Goal: Information Seeking & Learning: Learn about a topic

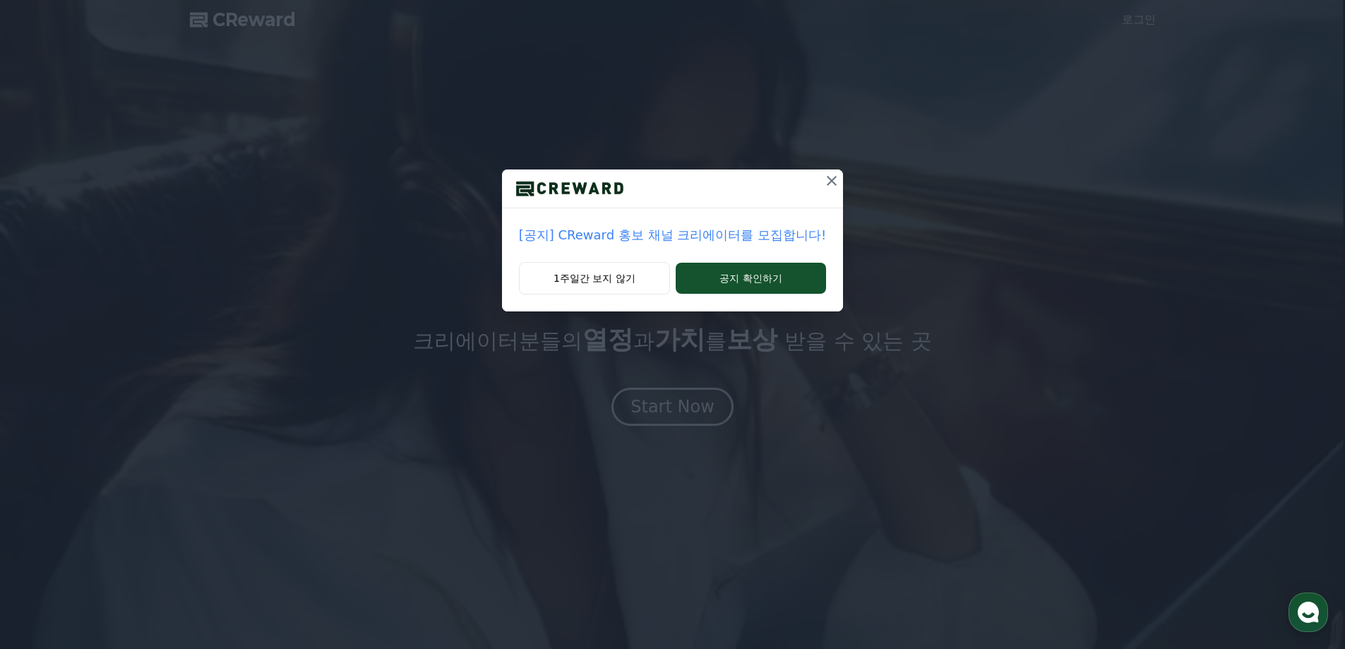
click at [753, 232] on p "[공지] CReward 홍보 채널 크리에이터를 모집합니다!" at bounding box center [672, 235] width 307 height 20
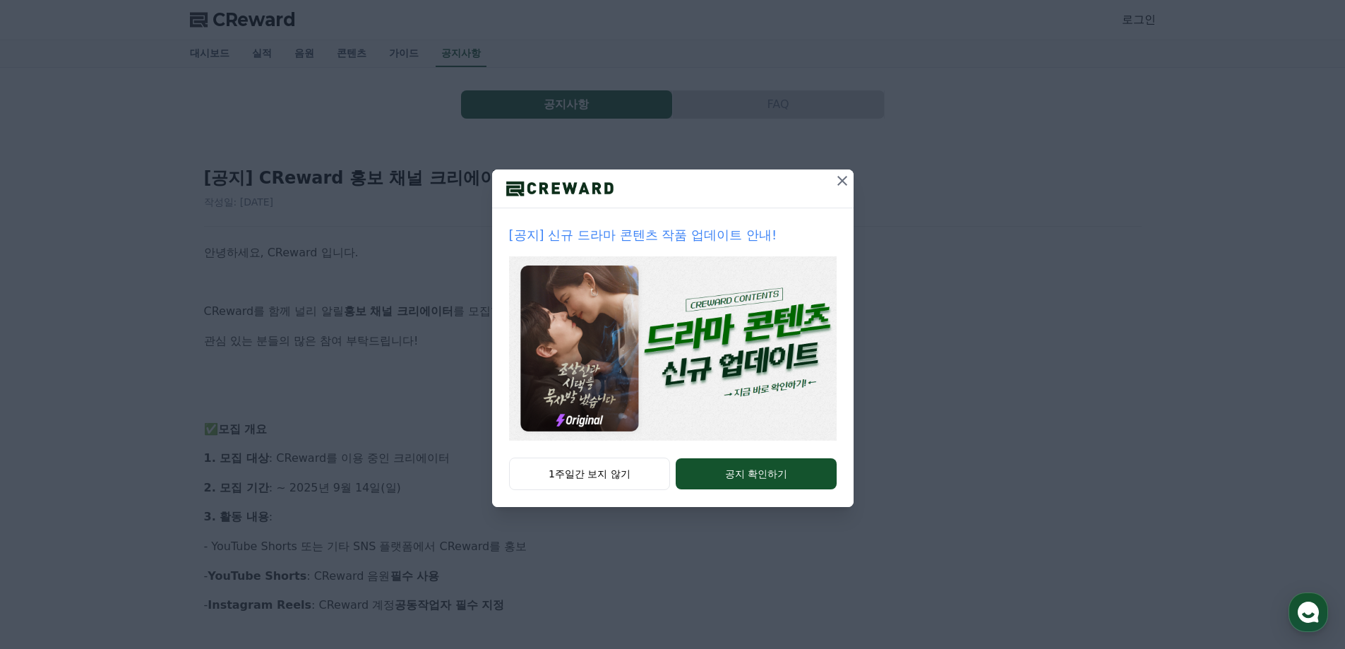
click at [836, 186] on icon at bounding box center [842, 180] width 17 height 17
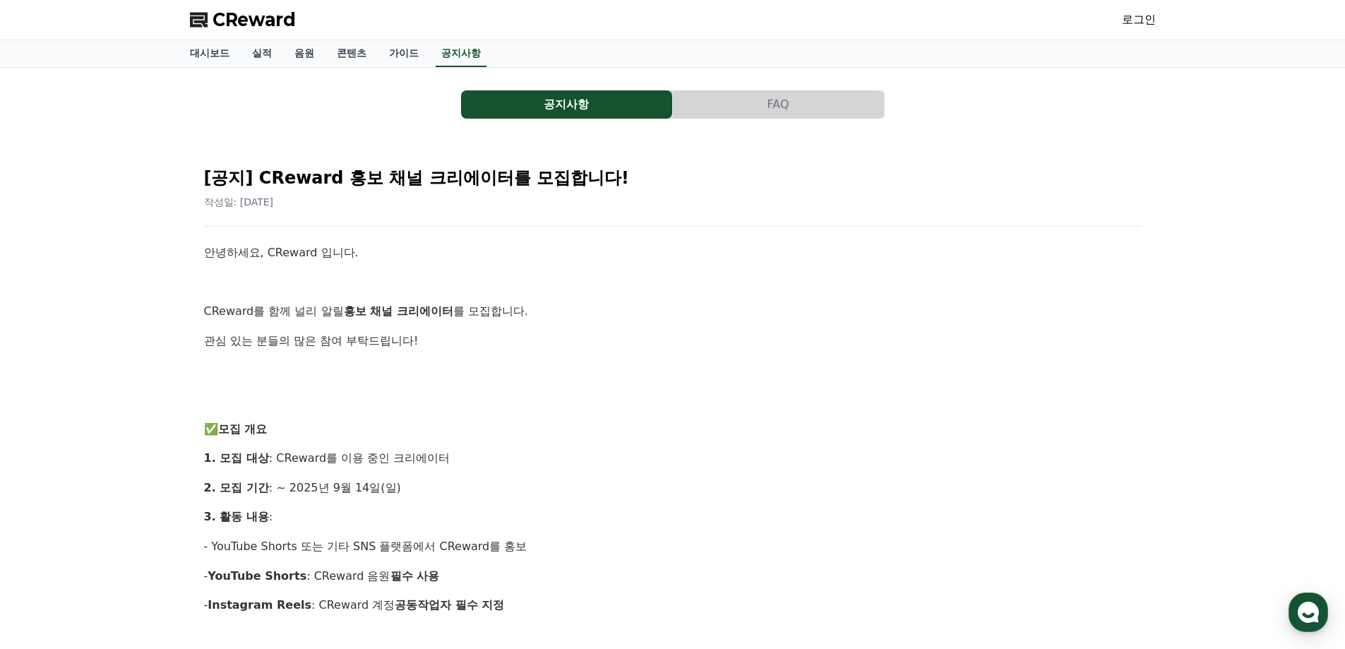
click at [764, 100] on button "FAQ" at bounding box center [778, 104] width 211 height 28
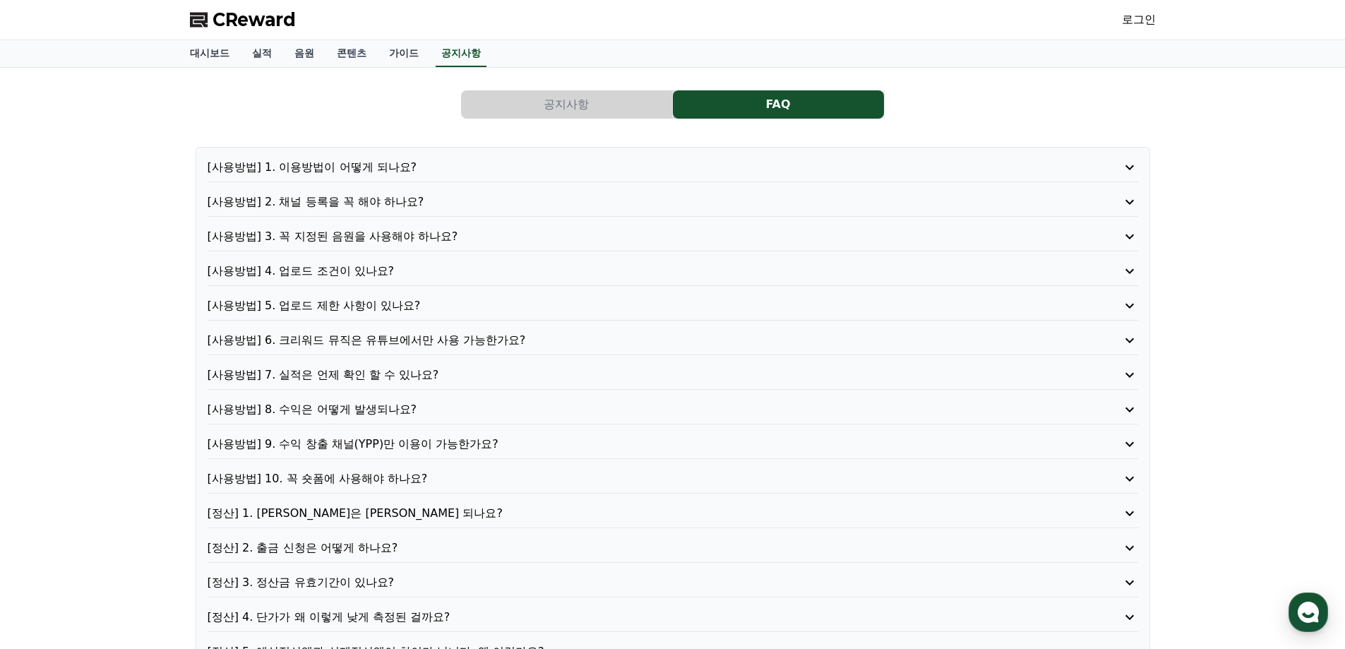
click at [524, 103] on button "공지사항" at bounding box center [566, 104] width 211 height 28
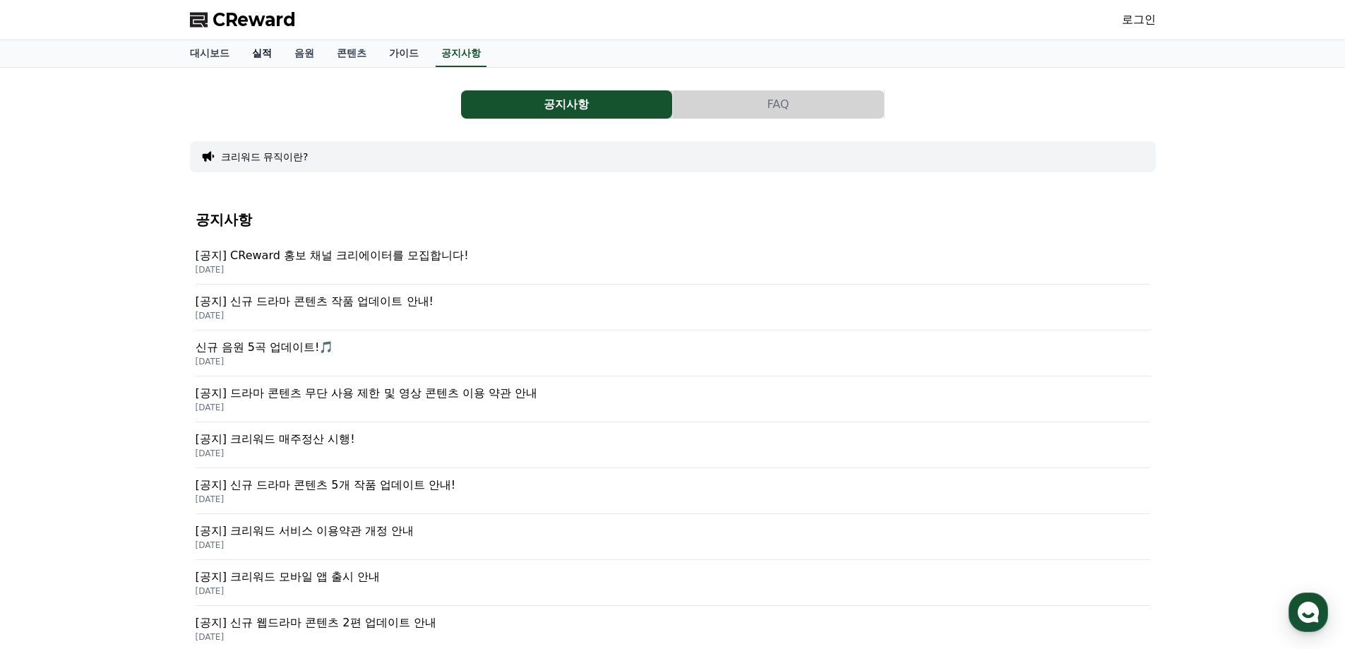
click at [254, 59] on link "실적" at bounding box center [262, 53] width 42 height 27
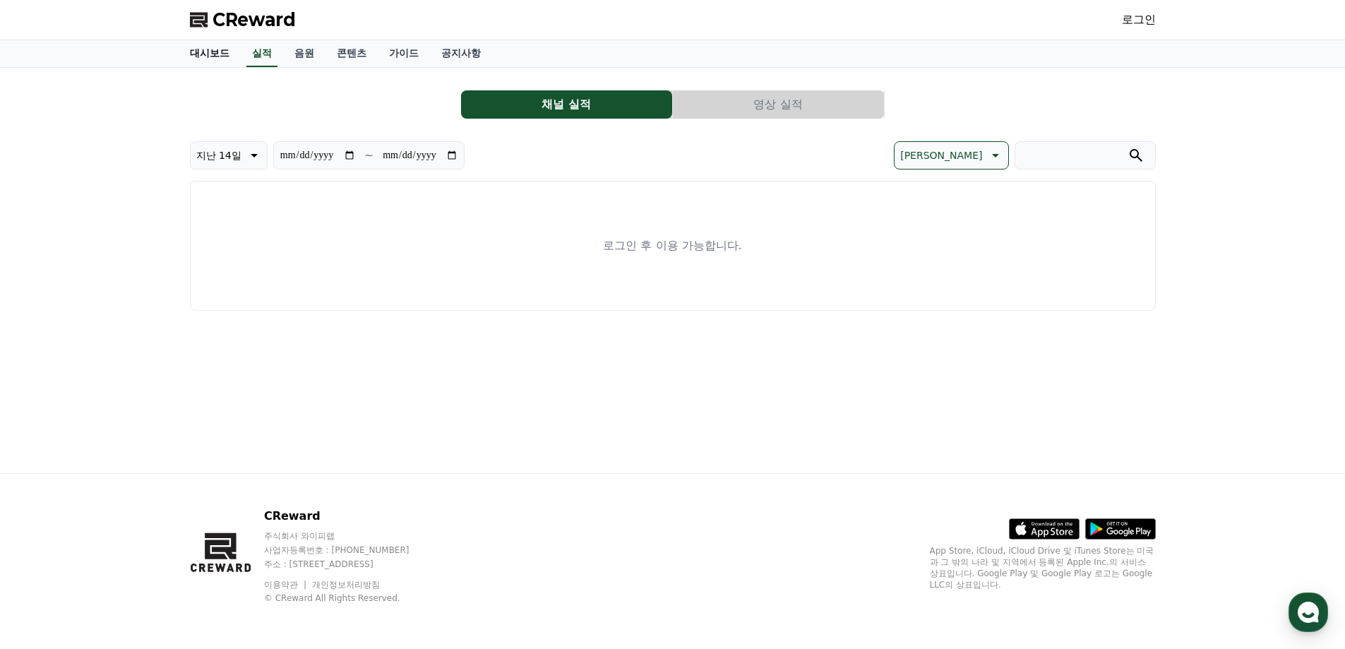
click at [210, 54] on link "대시보드" at bounding box center [210, 53] width 62 height 27
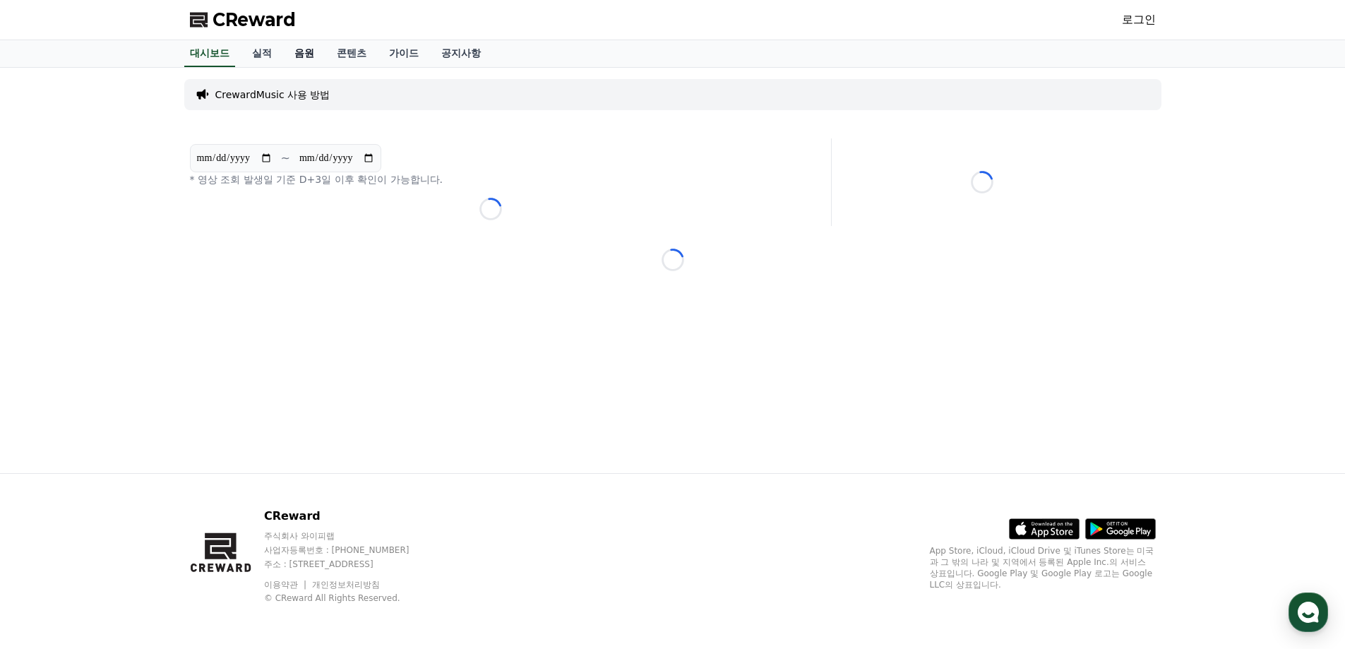
click at [313, 54] on link "음원" at bounding box center [304, 53] width 42 height 27
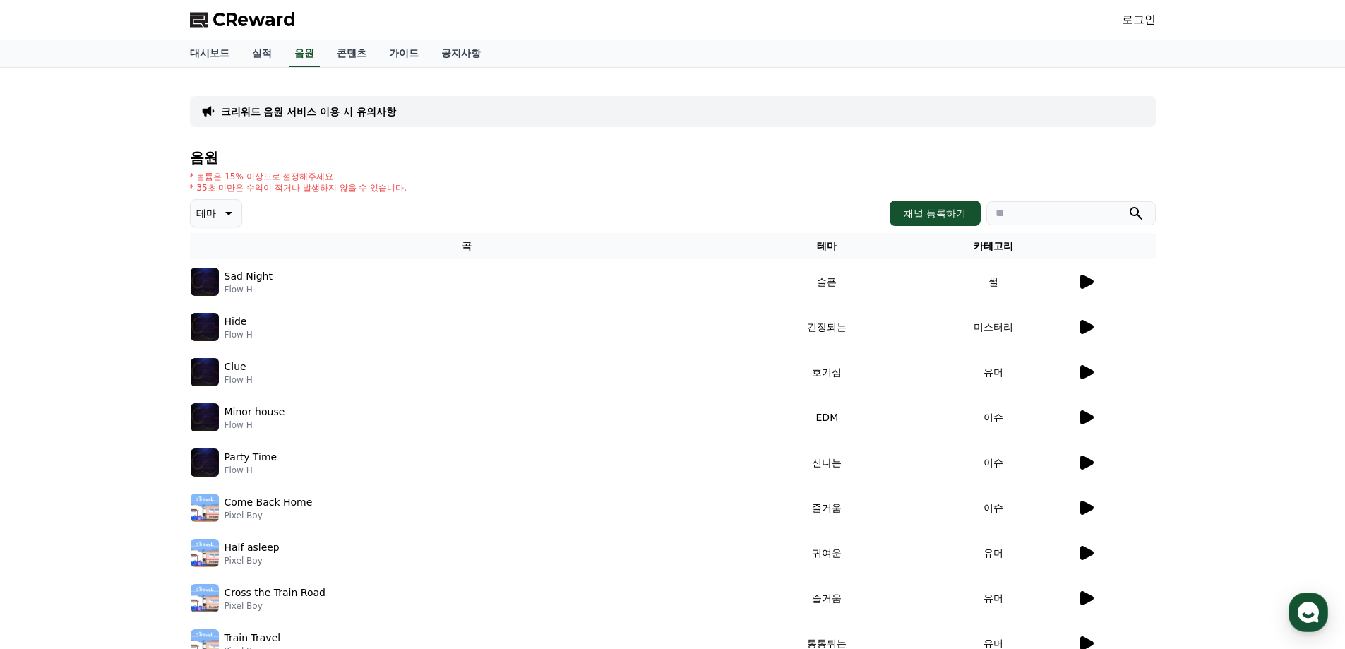
click at [212, 274] on img at bounding box center [205, 282] width 28 height 28
click at [1074, 284] on td "썰" at bounding box center [993, 281] width 166 height 45
click at [1082, 284] on icon at bounding box center [1086, 282] width 13 height 14
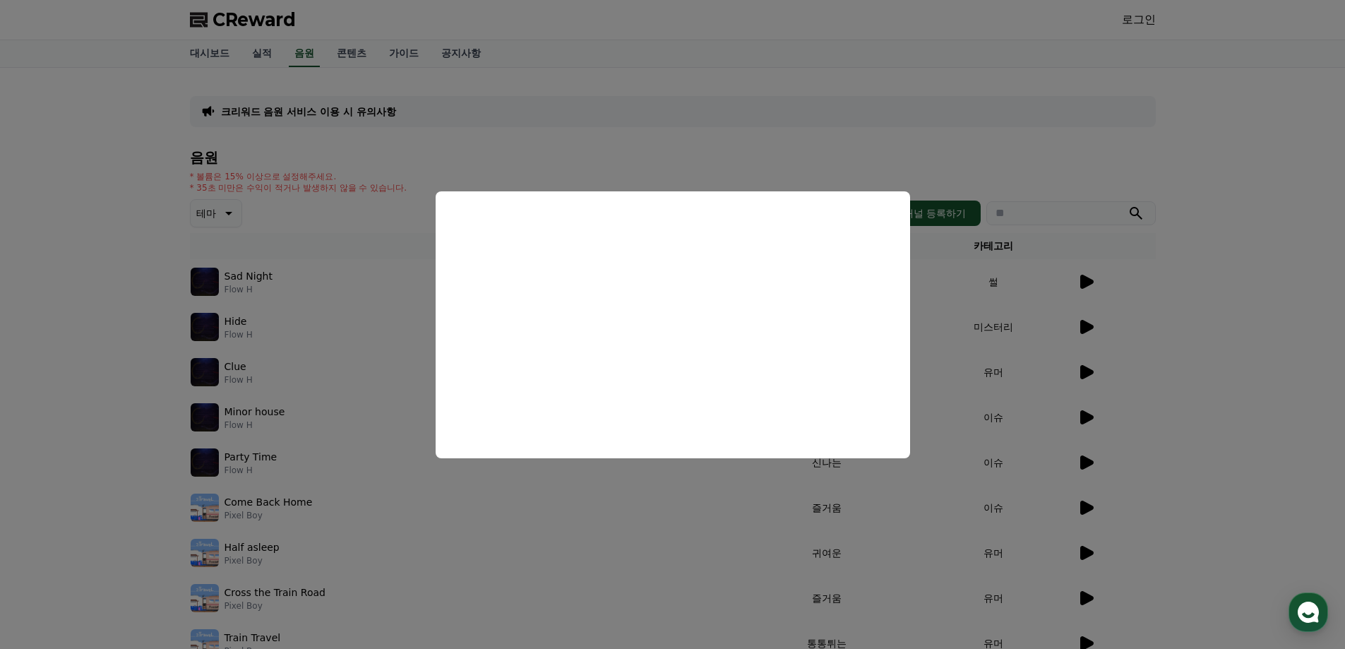
click at [700, 546] on button "close modal" at bounding box center [672, 324] width 1345 height 649
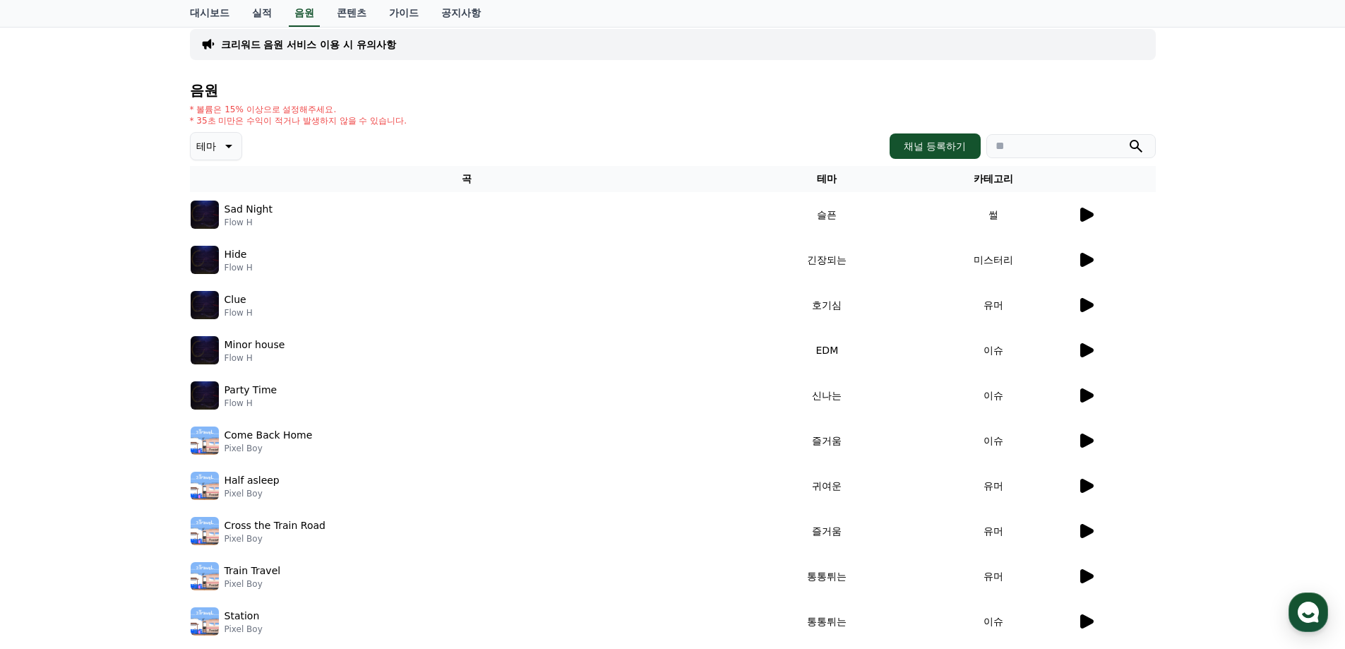
scroll to position [66, 0]
click at [1084, 442] on icon at bounding box center [1086, 442] width 13 height 14
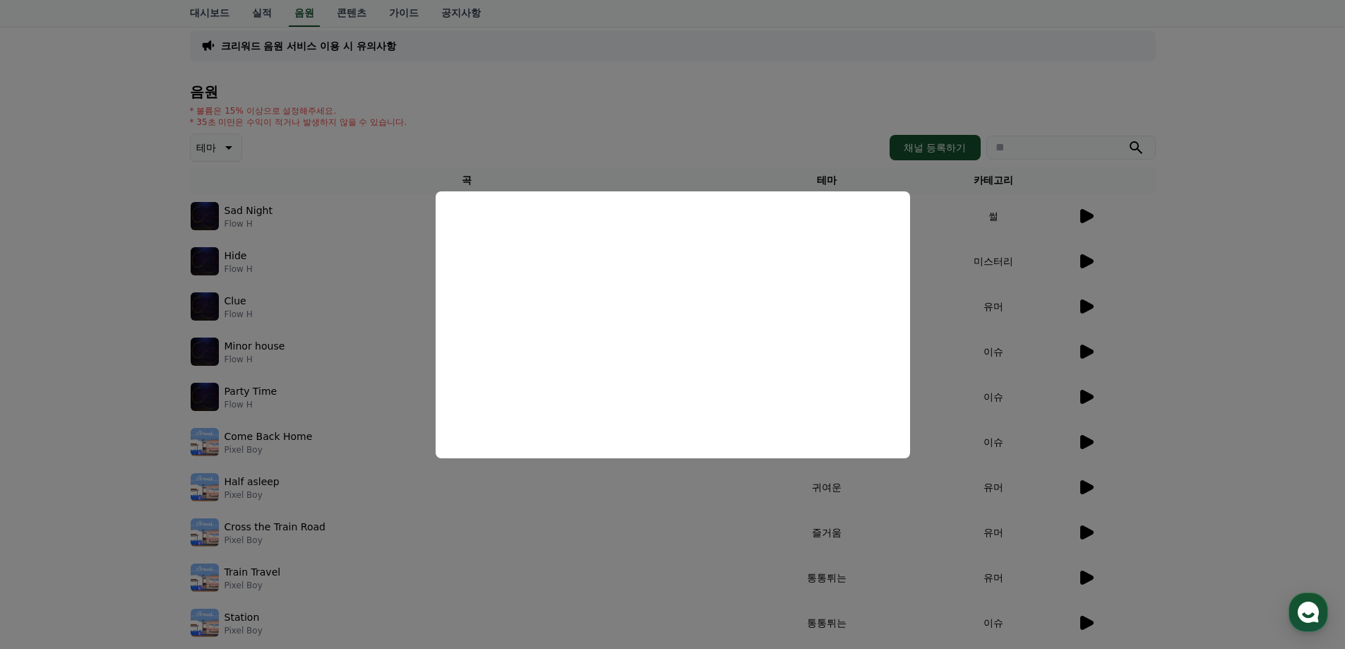
click at [585, 586] on button "close modal" at bounding box center [672, 324] width 1345 height 649
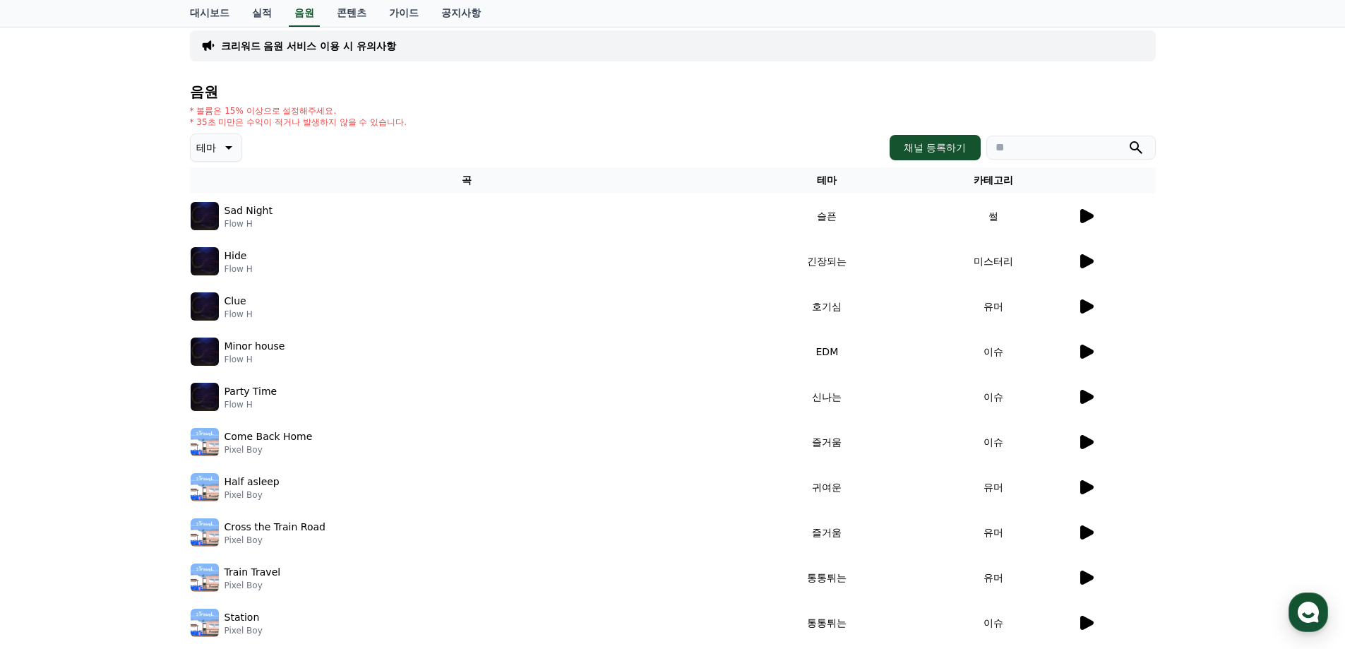
click at [1093, 534] on icon at bounding box center [1085, 532] width 17 height 17
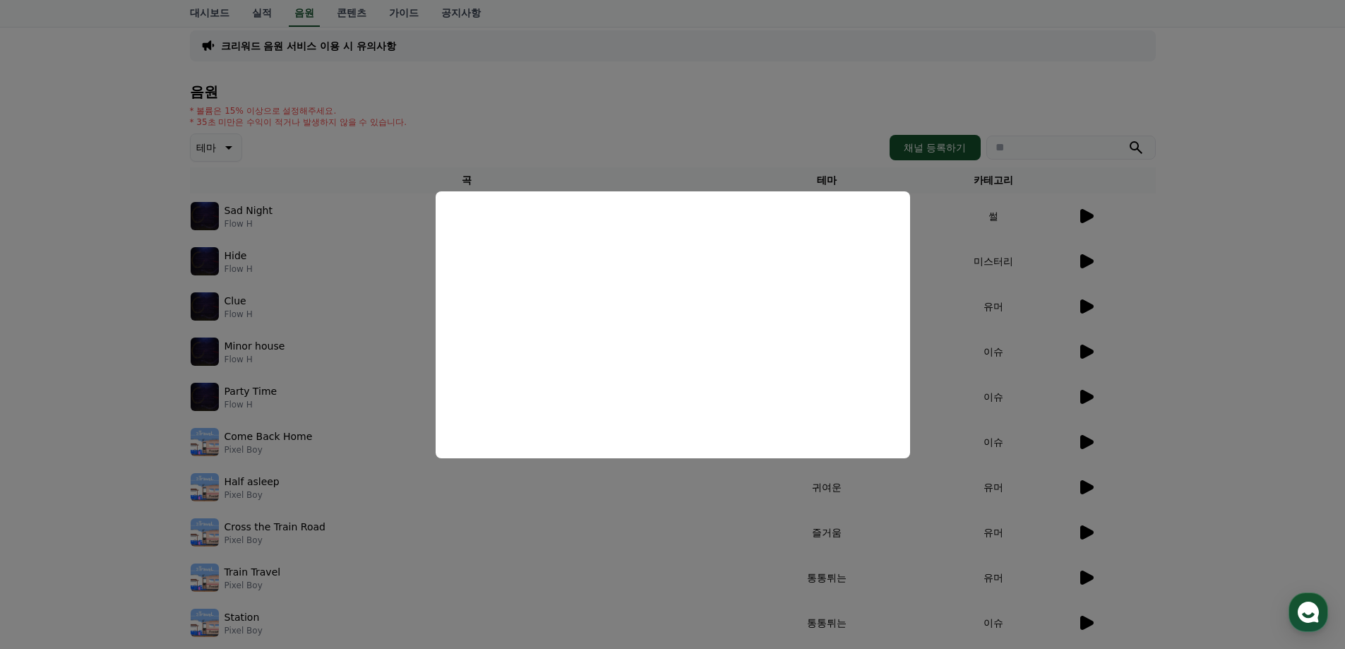
click at [539, 507] on button "close modal" at bounding box center [672, 324] width 1345 height 649
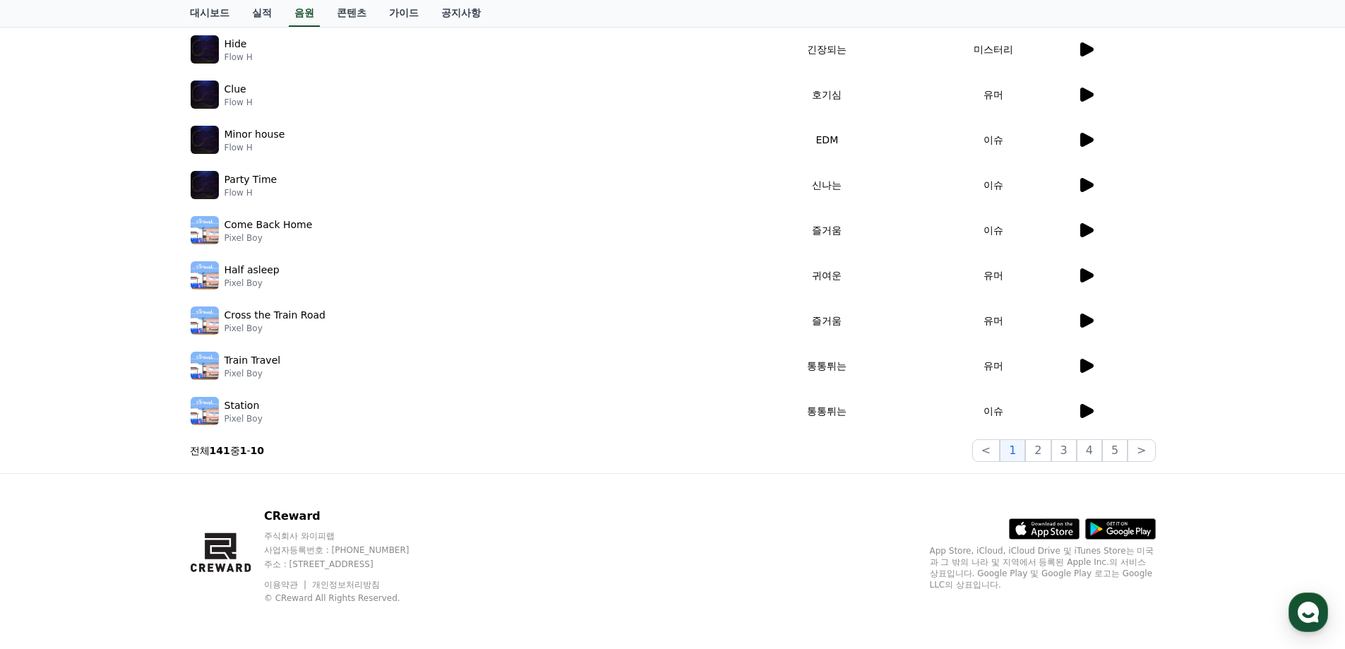
scroll to position [0, 0]
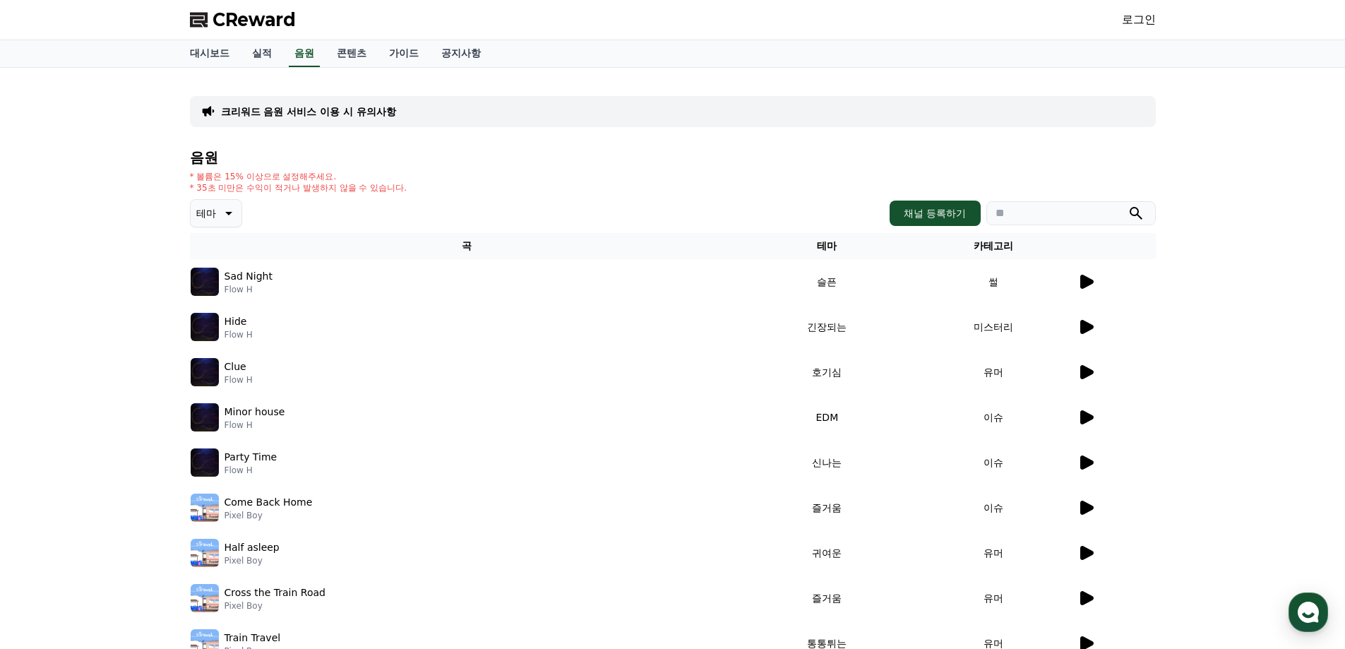
click at [213, 210] on p "테마" at bounding box center [206, 213] width 20 height 20
click at [558, 174] on div "* 볼륨은 15% 이상으로 설정해주세요. * 35초 미만은 수익이 적거나 발생하지 않을 수 있습니다." at bounding box center [673, 182] width 966 height 23
click at [401, 196] on div "음원 * 볼륨은 15% 이상으로 설정해주세요. * 35초 미만은 수익이 적거나 발생하지 않을 수 있습니다. 테마 테마 전체 환상적인 호기심 어…" at bounding box center [673, 445] width 966 height 590
click at [229, 213] on icon at bounding box center [228, 214] width 7 height 4
